Goal: Contribute content: Add original content to the website for others to see

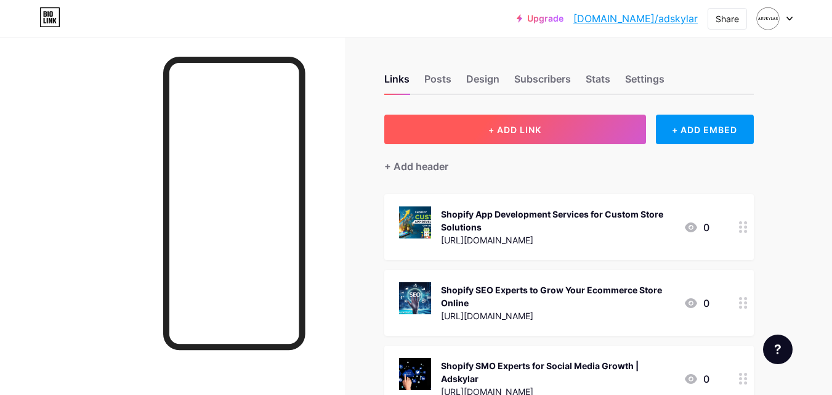
click at [531, 127] on span "+ ADD LINK" at bounding box center [514, 129] width 53 height 10
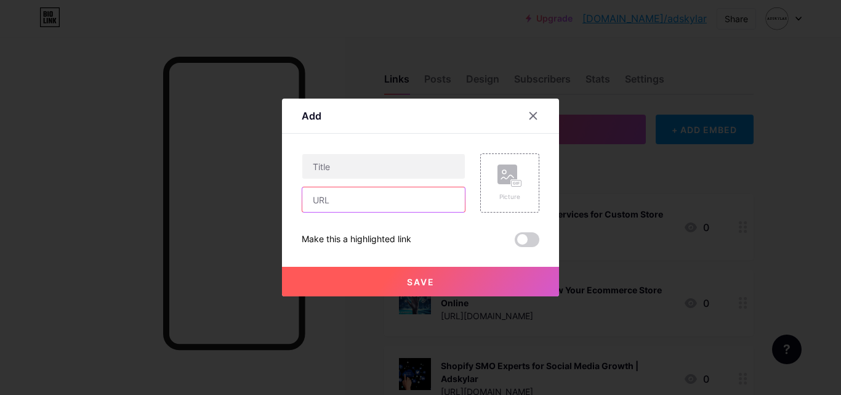
click at [384, 204] on input "text" at bounding box center [383, 199] width 163 height 25
paste input "[URL][DOMAIN_NAME]"
type input "[URL][DOMAIN_NAME]"
click at [512, 169] on rect at bounding box center [508, 174] width 20 height 20
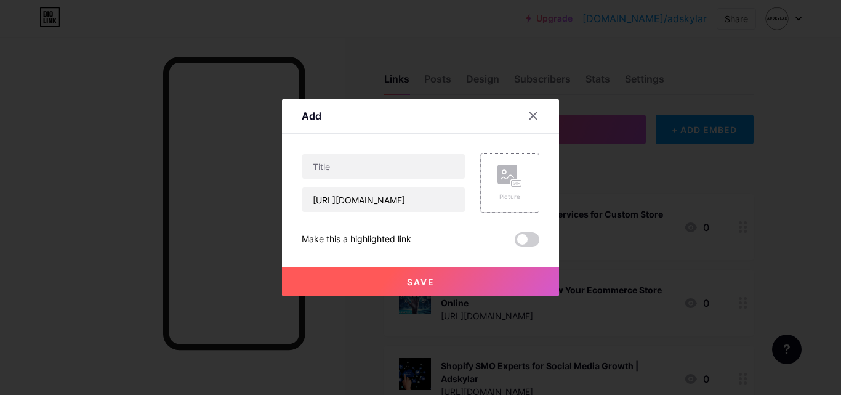
scroll to position [0, 0]
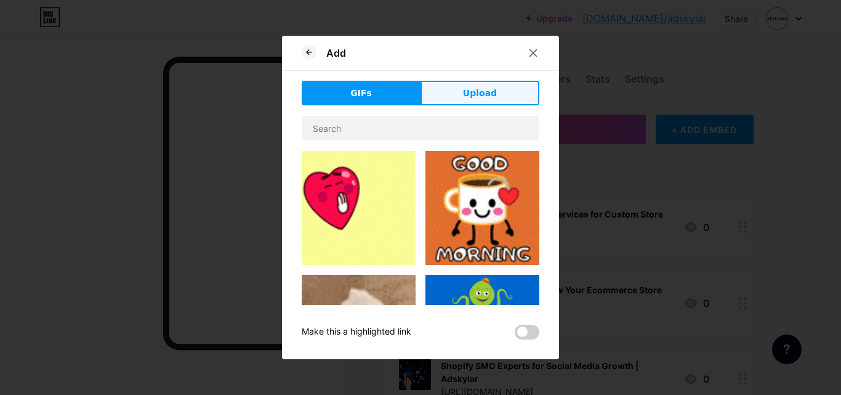
click at [470, 95] on span "Upload" at bounding box center [480, 93] width 34 height 13
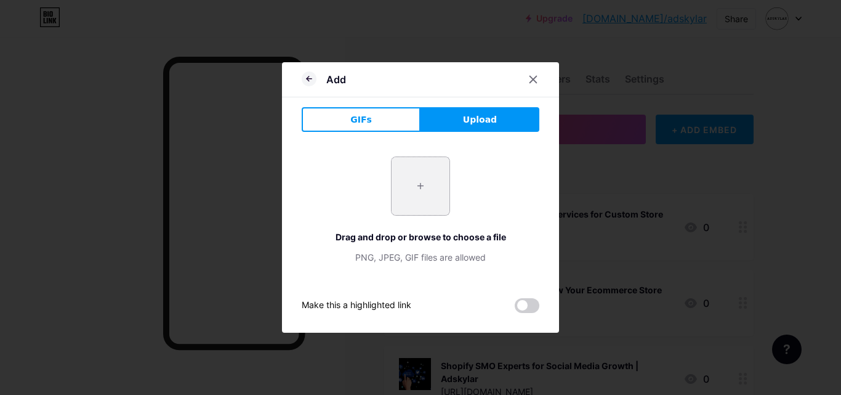
click at [425, 193] on input "file" at bounding box center [421, 186] width 58 height 58
type input "C:\fakepath\Shopify theme customization.jpg"
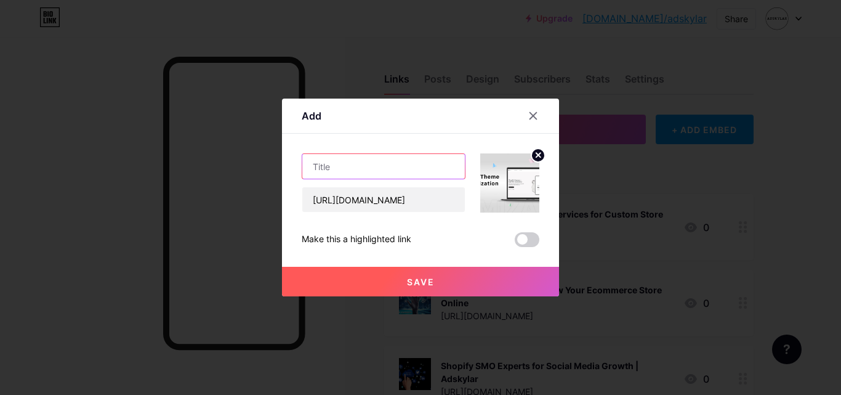
click at [365, 167] on input "text" at bounding box center [383, 166] width 163 height 25
paste input "Shopify Theme Customization Services in [GEOGRAPHIC_DATA] | Adskylar"
type input "Shopify Theme Customization Services in [GEOGRAPHIC_DATA] | Adskylar"
click at [417, 286] on span "Save" at bounding box center [421, 281] width 28 height 10
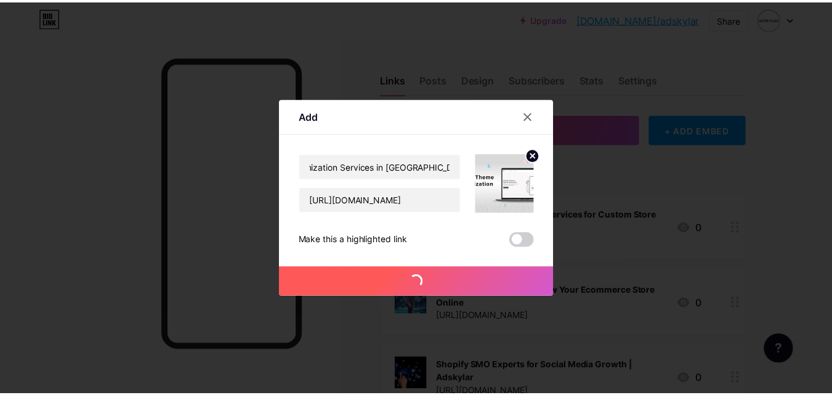
scroll to position [0, 0]
